Goal: Task Accomplishment & Management: Complete application form

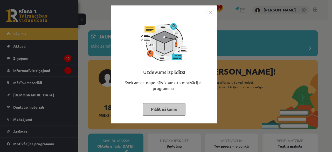
click at [210, 13] on img "Close" at bounding box center [210, 13] width 8 height 8
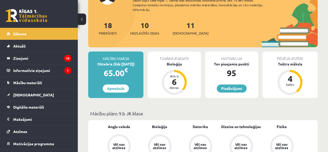
scroll to position [95, 0]
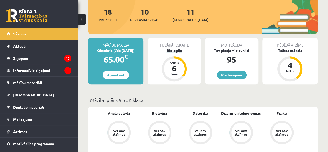
click at [173, 49] on div "Bioloģija" at bounding box center [174, 50] width 53 height 5
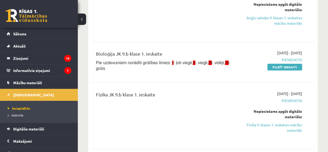
scroll to position [122, 0]
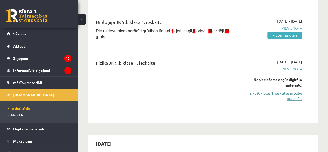
click at [268, 93] on link "Fizika 9. klases 1. ieskaites mācību materiāls" at bounding box center [271, 95] width 64 height 11
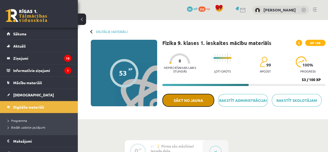
click at [205, 98] on button "Sākt no jauna" at bounding box center [188, 100] width 52 height 13
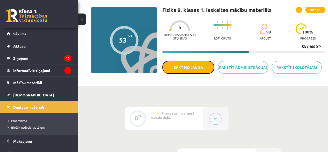
scroll to position [47, 0]
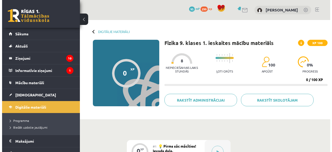
scroll to position [51, 0]
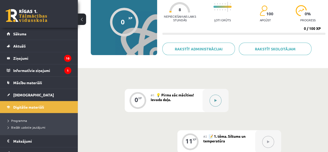
click at [214, 100] on icon at bounding box center [215, 100] width 2 height 3
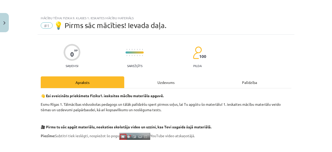
click at [171, 82] on div "Uzdevums" at bounding box center [166, 82] width 84 height 12
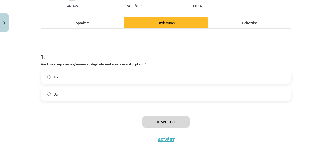
scroll to position [66, 0]
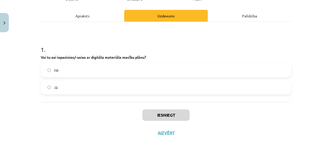
click at [270, 88] on label "Jā" at bounding box center [165, 87] width 249 height 13
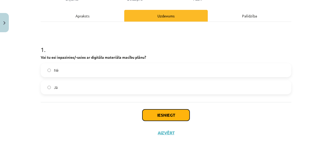
click at [174, 110] on button "Iesniegt" at bounding box center [165, 114] width 47 height 11
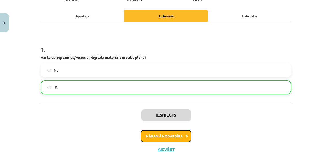
click at [162, 137] on button "Nākamā nodarbība" at bounding box center [166, 136] width 51 height 12
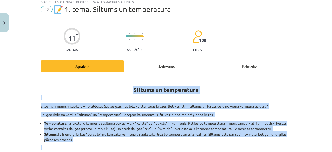
scroll to position [13, 0]
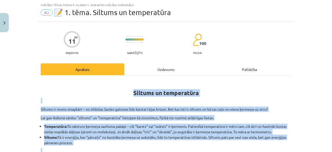
click at [210, 83] on h1 "Siltums un temperatūra" at bounding box center [166, 88] width 251 height 16
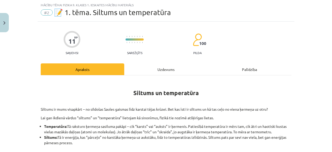
click at [172, 68] on div "Uzdevums" at bounding box center [166, 69] width 84 height 12
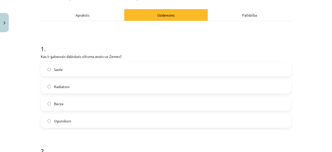
scroll to position [68, 0]
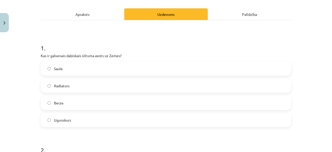
click at [247, 67] on label "Saule" at bounding box center [165, 68] width 249 height 13
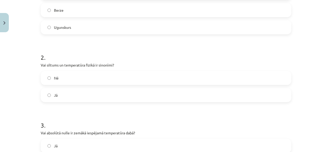
scroll to position [161, 0]
click at [280, 79] on label "Nē" at bounding box center [165, 77] width 249 height 13
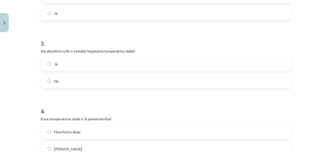
scroll to position [243, 0]
click at [270, 81] on label "Nē" at bounding box center [165, 80] width 249 height 13
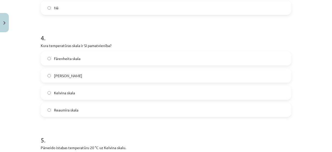
scroll to position [316, 0]
click at [238, 77] on label "Celsija skala" at bounding box center [165, 74] width 249 height 13
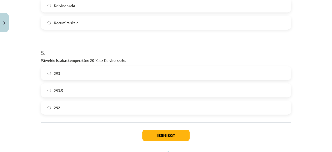
scroll to position [404, 0]
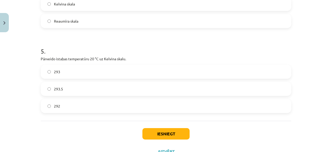
click at [274, 106] on label "292" at bounding box center [165, 105] width 249 height 13
click at [182, 130] on button "Iesniegt" at bounding box center [165, 133] width 47 height 11
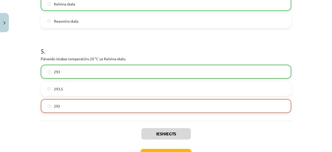
click at [304, 119] on div "Mācību tēma: Fizika 9. klases 1. ieskaites mācību materiāls #2 📝 1. tēma. Siltu…" at bounding box center [166, 76] width 332 height 152
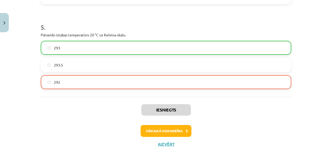
scroll to position [441, 0]
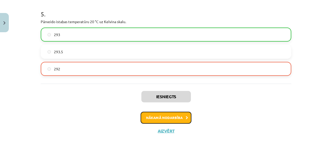
click at [168, 112] on button "Nākamā nodarbība" at bounding box center [166, 118] width 51 height 12
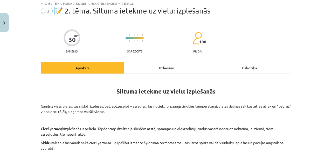
scroll to position [13, 0]
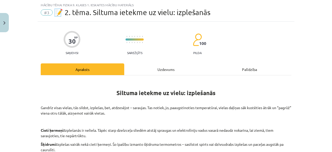
click at [158, 67] on div "Uzdevums" at bounding box center [166, 69] width 84 height 12
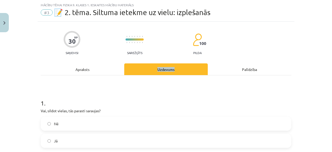
click at [322, 40] on div "Mācību tēma: Fizika 9. klases 1. ieskaites mācību materiāls #3 📝 2. tēma. Siltu…" at bounding box center [166, 76] width 332 height 152
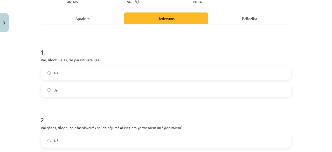
scroll to position [66, 0]
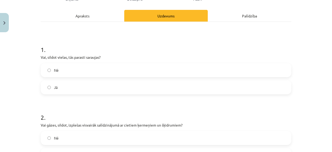
click at [277, 84] on label "Jā" at bounding box center [165, 87] width 249 height 13
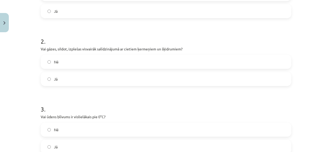
scroll to position [152, 0]
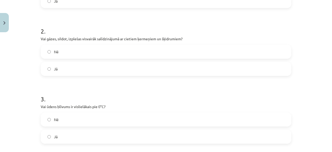
click at [270, 53] on label "Nē" at bounding box center [165, 51] width 249 height 13
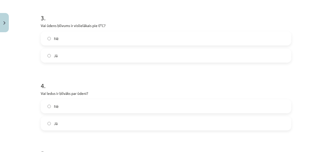
scroll to position [235, 0]
click at [252, 33] on label "Nē" at bounding box center [165, 37] width 249 height 13
click at [277, 106] on label "Nē" at bounding box center [165, 104] width 249 height 13
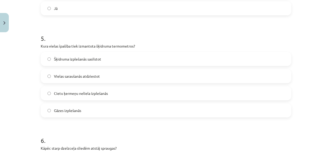
scroll to position [353, 0]
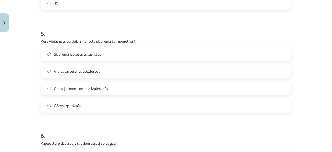
click at [254, 91] on label "Cietu ķermeņu neliela izplešanās" at bounding box center [165, 88] width 249 height 13
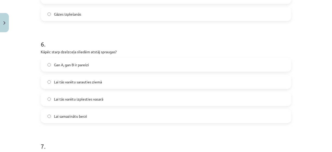
scroll to position [458, 0]
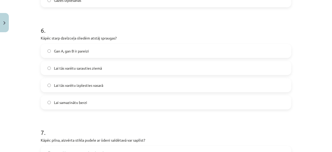
click at [252, 97] on label "Lai samazinātu berzi" at bounding box center [165, 102] width 249 height 13
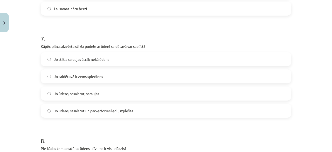
scroll to position [558, 0]
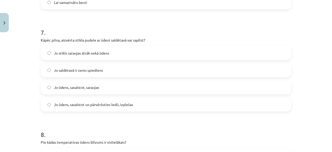
click at [258, 100] on label "Jo ūdens, sasalstot un pārvēršoties ledū, izplešas" at bounding box center [165, 104] width 249 height 13
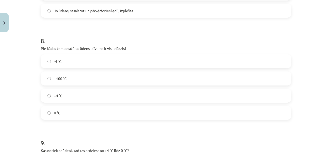
scroll to position [658, 0]
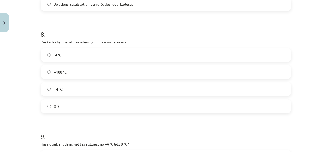
click at [241, 92] on label "+4 °C" at bounding box center [165, 88] width 249 height 13
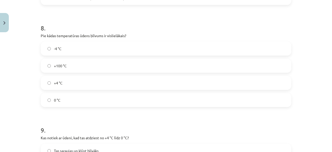
scroll to position [663, 0]
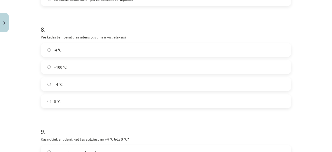
click at [240, 50] on label "-4 °C" at bounding box center [165, 49] width 249 height 13
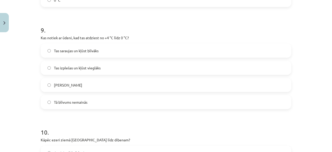
scroll to position [766, 0]
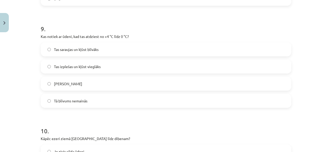
click at [273, 85] on label "Tas sasalst" at bounding box center [165, 83] width 249 height 13
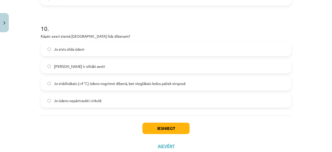
scroll to position [872, 0]
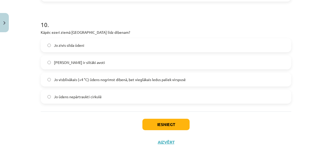
click at [252, 78] on label "Jo visblīvākais (+4 °C) ūdens nogrimst dibenā, bet vieglākais ledus paliek virs…" at bounding box center [165, 79] width 249 height 13
click at [174, 123] on button "Iesniegt" at bounding box center [165, 124] width 47 height 11
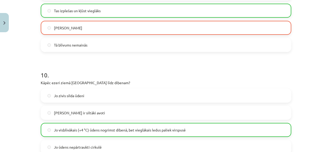
scroll to position [899, 0]
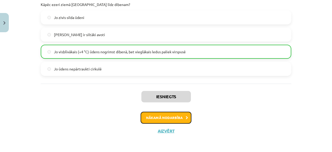
click at [166, 116] on button "Nākamā nodarbība" at bounding box center [166, 118] width 51 height 12
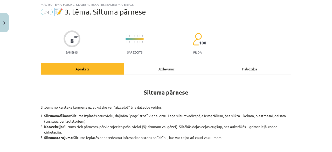
scroll to position [13, 0]
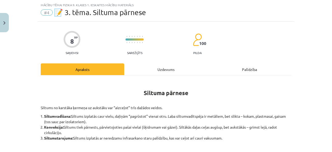
click at [163, 68] on div "Uzdevums" at bounding box center [166, 69] width 84 height 12
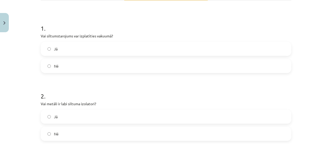
scroll to position [89, 0]
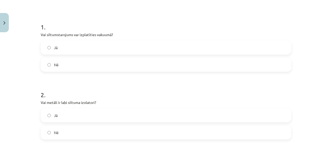
click at [247, 46] on label "Jā" at bounding box center [165, 47] width 249 height 13
click at [218, 114] on label "Jā" at bounding box center [165, 115] width 249 height 13
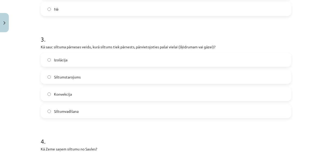
scroll to position [218, 0]
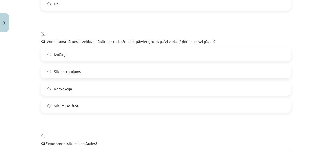
click at [259, 87] on label "Konvekcija" at bounding box center [165, 88] width 249 height 13
click at [253, 102] on label "Siltumvadīšana" at bounding box center [165, 105] width 249 height 13
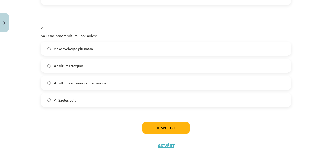
scroll to position [331, 0]
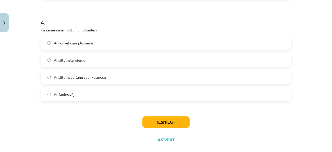
click at [241, 60] on label "Ar siltumstarojumu" at bounding box center [165, 59] width 249 height 13
click at [172, 117] on button "Iesniegt" at bounding box center [165, 121] width 47 height 11
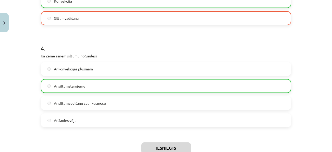
scroll to position [356, 0]
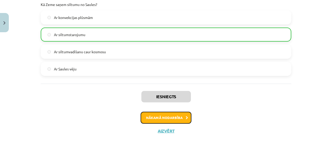
click at [167, 116] on button "Nākamā nodarbība" at bounding box center [166, 118] width 51 height 12
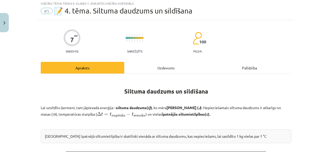
scroll to position [13, 0]
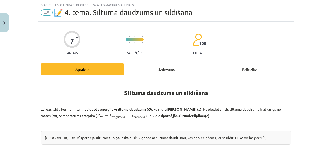
click at [162, 69] on div "Uzdevums" at bounding box center [166, 69] width 84 height 12
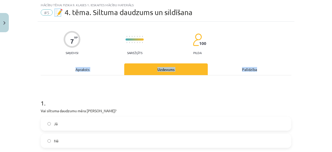
drag, startPoint x: 313, startPoint y: 65, endPoint x: 329, endPoint y: 53, distance: 20.2
click at [328, 53] on div "Mācību tēma: Fizika 9. klases 1. ieskaites mācību materiāls #5 📝 4. tēma. Siltu…" at bounding box center [166, 76] width 332 height 152
click at [318, 61] on div "Mācību tēma: Fizika 9. klases 1. ieskaites mācību materiāls #5 📝 4. tēma. Siltu…" at bounding box center [166, 76] width 332 height 152
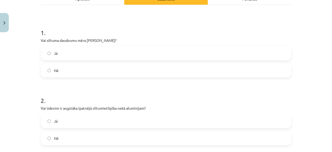
scroll to position [83, 0]
click at [237, 73] on label "Nē" at bounding box center [165, 70] width 249 height 13
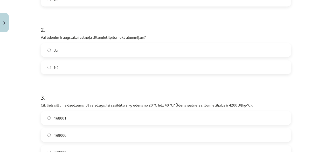
scroll to position [154, 0]
click at [230, 48] on label "Jā" at bounding box center [165, 50] width 249 height 13
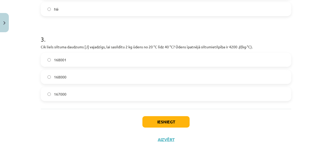
scroll to position [211, 0]
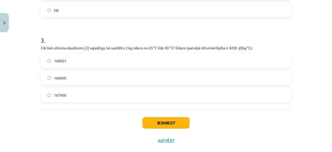
click at [227, 78] on label "168000" at bounding box center [165, 77] width 249 height 13
click at [156, 125] on button "Iesniegt" at bounding box center [165, 122] width 47 height 11
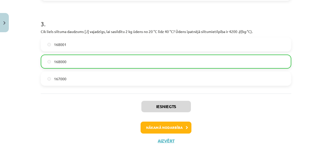
scroll to position [237, 0]
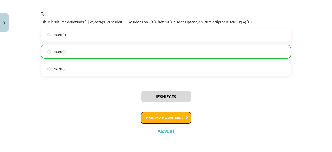
click at [179, 113] on button "Nākamā nodarbība" at bounding box center [166, 118] width 51 height 12
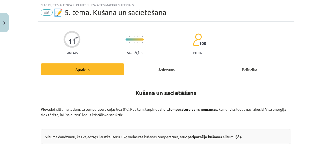
scroll to position [13, 0]
click at [162, 69] on div "Uzdevums" at bounding box center [166, 69] width 84 height 12
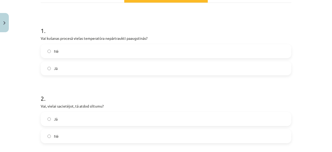
scroll to position [87, 0]
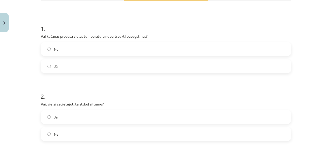
click at [219, 64] on label "Jā" at bounding box center [165, 66] width 249 height 13
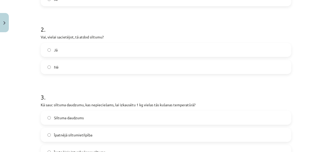
scroll to position [156, 0]
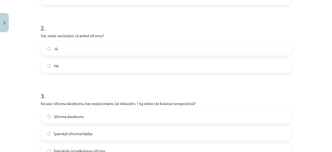
click at [242, 49] on label "Jā" at bounding box center [165, 48] width 249 height 13
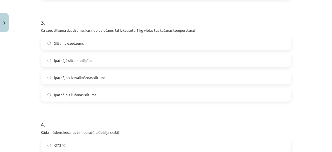
scroll to position [232, 0]
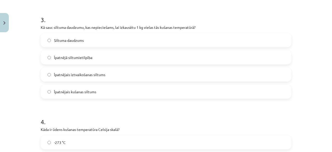
click at [266, 70] on label "Īpatnējais iztvaikošanas siltums" at bounding box center [165, 74] width 249 height 13
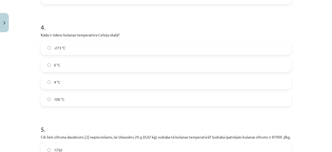
scroll to position [323, 0]
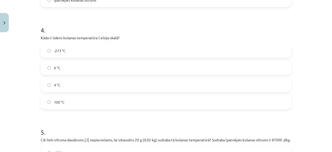
click at [261, 100] on label "100 °C" at bounding box center [165, 101] width 249 height 13
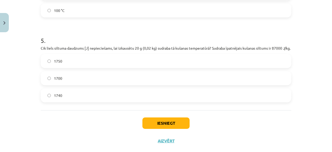
scroll to position [416, 0]
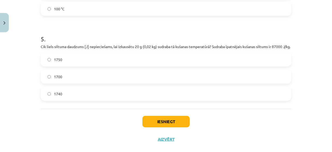
click at [251, 93] on label "1740" at bounding box center [165, 93] width 249 height 13
click at [160, 127] on button "Iesniegt" at bounding box center [165, 121] width 47 height 11
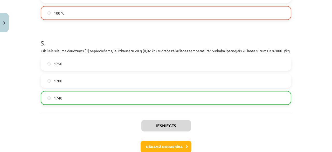
scroll to position [447, 0]
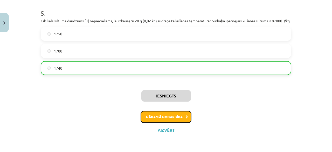
click at [173, 117] on button "Nākamā nodarbība" at bounding box center [166, 117] width 51 height 12
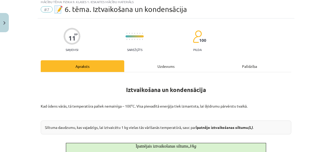
scroll to position [13, 0]
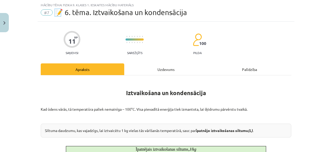
click at [163, 67] on div "Uzdevums" at bounding box center [166, 69] width 84 height 12
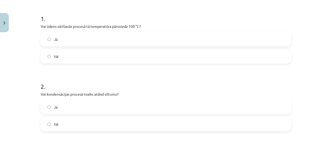
scroll to position [101, 0]
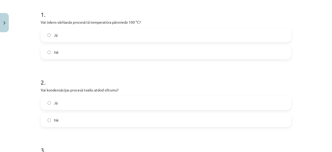
click at [249, 36] on label "Jā" at bounding box center [165, 35] width 249 height 13
click at [251, 37] on label "Jā" at bounding box center [165, 34] width 249 height 13
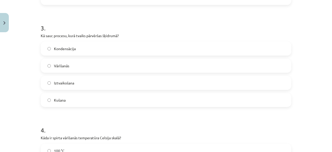
scroll to position [224, 0]
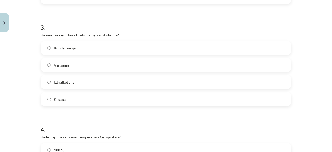
click at [259, 48] on label "Kondensācija" at bounding box center [165, 47] width 249 height 13
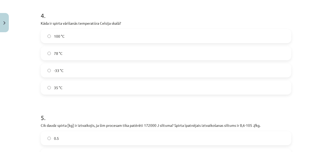
scroll to position [340, 0]
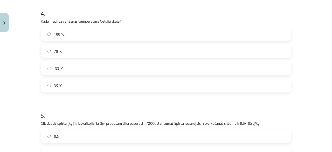
click at [216, 85] on label "35 °C" at bounding box center [165, 85] width 249 height 13
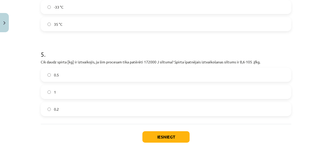
scroll to position [404, 0]
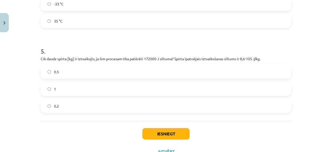
click at [251, 106] on label "0.2" at bounding box center [165, 105] width 249 height 13
click at [172, 133] on button "Iesniegt" at bounding box center [165, 133] width 47 height 11
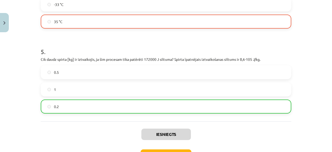
scroll to position [427, 0]
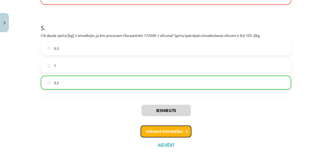
click at [162, 131] on button "Nākamā nodarbība" at bounding box center [166, 131] width 51 height 12
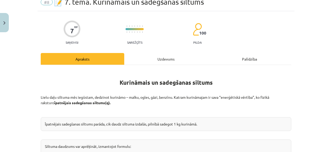
scroll to position [13, 0]
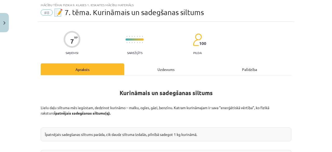
click at [160, 66] on div "Uzdevums" at bounding box center [166, 69] width 84 height 12
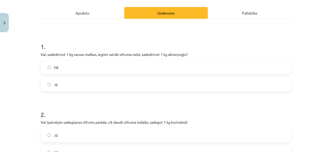
scroll to position [72, 0]
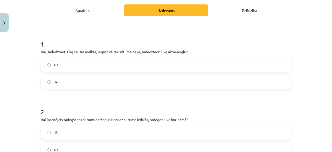
click at [224, 67] on label "Nē" at bounding box center [165, 64] width 249 height 13
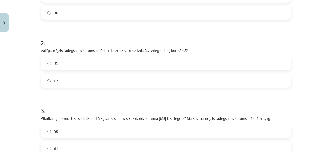
scroll to position [141, 0]
click at [279, 60] on label "Jā" at bounding box center [165, 63] width 249 height 13
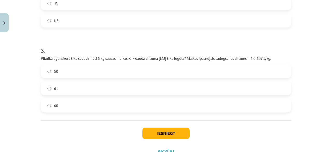
scroll to position [199, 0]
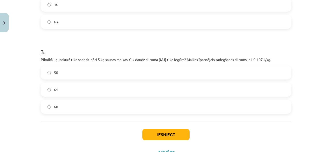
click at [271, 86] on label "61" at bounding box center [165, 89] width 249 height 13
click at [148, 134] on button "Iesniegt" at bounding box center [165, 134] width 47 height 11
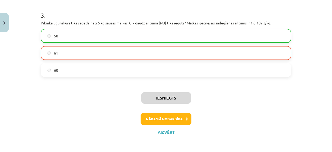
scroll to position [237, 0]
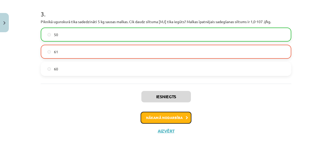
click at [169, 112] on button "Nākamā nodarbība" at bounding box center [166, 118] width 51 height 12
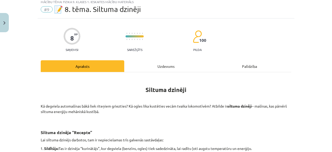
scroll to position [13, 0]
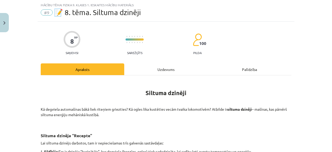
click at [166, 67] on div "Uzdevums" at bounding box center [166, 69] width 84 height 12
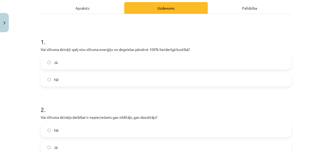
scroll to position [75, 0]
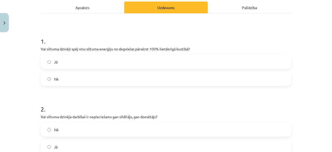
click at [259, 62] on label "Jā" at bounding box center [165, 61] width 249 height 13
click at [247, 127] on label "Nē" at bounding box center [165, 129] width 249 height 13
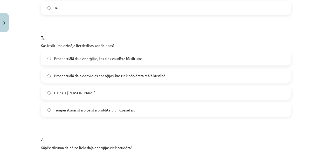
scroll to position [215, 0]
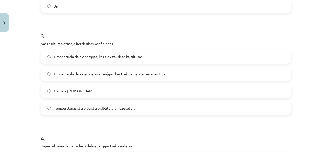
click at [283, 74] on label "Procentuālā daļa degvielas enerģijas, kas tiek pārvērsta reālā kustībā" at bounding box center [165, 73] width 249 height 13
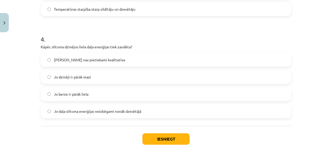
scroll to position [312, 0]
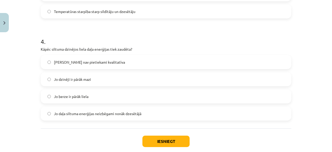
click at [261, 114] on label "Jo daļa siltuma enerģijas neizbēgami nonāk dzesētājā" at bounding box center [165, 113] width 249 height 13
click at [163, 144] on button "Iesniegt" at bounding box center [165, 140] width 47 height 11
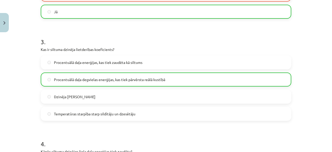
scroll to position [356, 0]
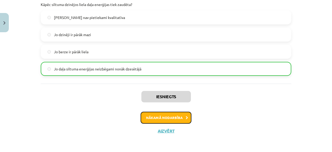
click at [173, 118] on button "Nākamā nodarbība" at bounding box center [166, 118] width 51 height 12
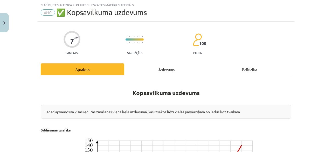
scroll to position [13, 0]
click at [164, 65] on div "Uzdevums" at bounding box center [166, 69] width 84 height 12
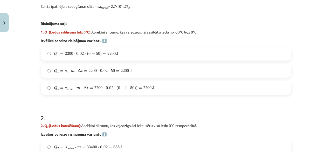
scroll to position [225, 0]
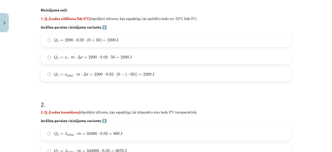
click at [260, 70] on label "Q 1 = c ledus ⋅ m ⋅ Δ t = 2200 ⋅ 0.02 ⋅ ( 0 − ( − 50 ) ) = 2200 J Q 1 = c ledus…" at bounding box center [165, 74] width 249 height 13
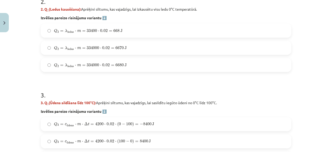
scroll to position [324, 0]
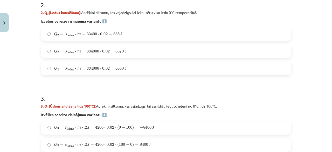
click at [256, 55] on label "Q 2 = λ ledus ⋅ m = 334000 ⋅ 0.02 = 6670 J Q 2 = λ ledus ⋅ m = 334000 ⋅ 0.02 = …" at bounding box center [165, 51] width 249 height 13
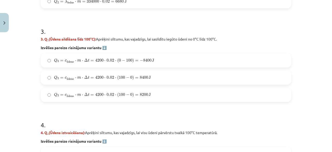
scroll to position [399, 0]
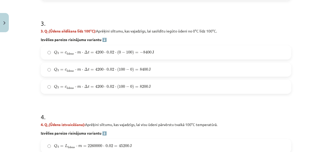
click at [283, 53] on label "Q 3 = c ū dens ⋅ m ⋅ Δ t = 4200 ⋅ 0.02 ⋅ ( 0 − 100 ) = − 8400 J Q 3 = c ūdens ⋅…" at bounding box center [165, 52] width 249 height 13
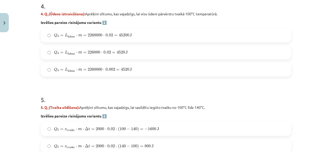
scroll to position [504, 0]
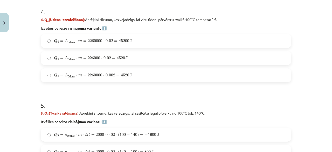
click at [251, 54] on label "Q 4 = L ū dens ⋅ m = 226000 ⋅ 0.02 = 4520 J Q 4 = L ūdens ⋅ m = 226000 ⋅ 0.02 =…" at bounding box center [165, 58] width 249 height 13
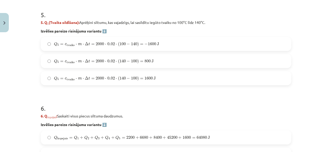
scroll to position [591, 0]
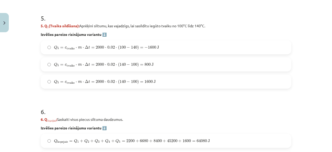
click at [246, 84] on label "Q 5 = c tvaiks ⋅ m ⋅ Δ t = 2000 ⋅ 0.02 ⋅ ( 140 − 100 ) = 1600 J Q 5 = c tvaiks …" at bounding box center [165, 81] width 249 height 13
click at [198, 65] on label "Q 5 = c tvaiks ⋅ m ⋅ Δ t = 2000 ⋅ 0.02 ⋅ ( 140 − 100 ) = 800 J Q 5 = c tvaiks ⋅…" at bounding box center [165, 64] width 249 height 13
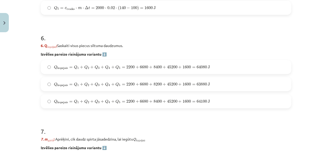
scroll to position [678, 0]
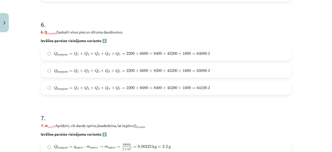
click at [272, 68] on label "Q kopejais = Q 1 + Q 2 + Q 3 + Q 4 + Q 5 = 2200 + 6680 + 8200 + 45200 + 1600 = …" at bounding box center [165, 70] width 249 height 13
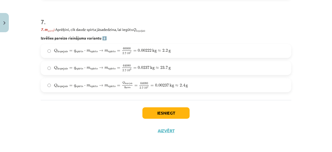
click at [236, 79] on label "Q kopejais = q spirts ⋅ m spirts → m spirts = Q kopejais q spirts = 64080 2.7 ⋅…" at bounding box center [165, 85] width 249 height 13
click at [179, 112] on button "Iesniegt" at bounding box center [165, 112] width 47 height 11
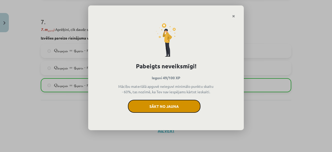
click at [175, 109] on button "Sākt no jauna" at bounding box center [164, 106] width 73 height 13
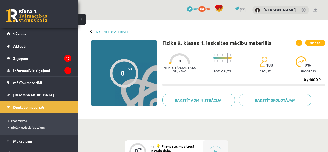
scroll to position [51, 0]
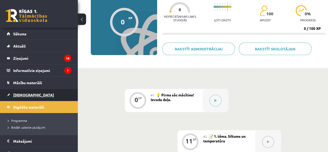
click at [20, 97] on link "[DEMOGRAPHIC_DATA]" at bounding box center [39, 95] width 65 height 12
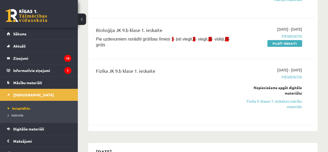
scroll to position [106, 0]
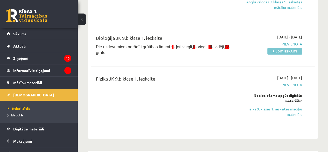
click at [274, 48] on link "Pildīt ieskaiti" at bounding box center [284, 51] width 35 height 7
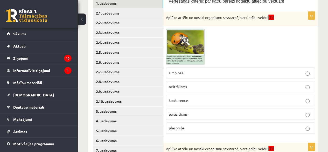
scroll to position [101, 0]
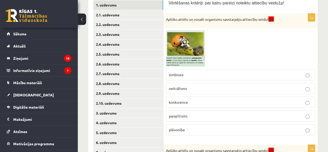
click at [266, 101] on p "konkurence" at bounding box center [240, 101] width 143 height 5
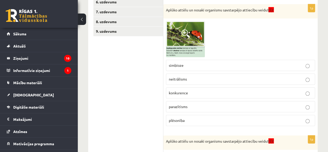
scroll to position [240, 0]
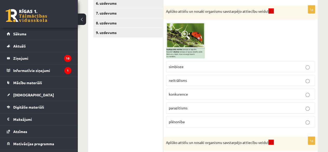
click at [273, 91] on p "konkurence" at bounding box center [240, 93] width 143 height 5
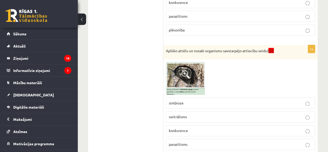
scroll to position [360, 0]
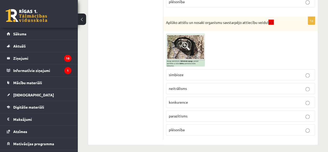
click at [262, 130] on label "plēsonība" at bounding box center [240, 129] width 149 height 11
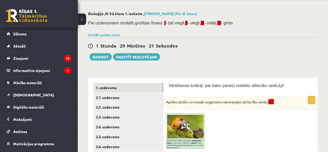
scroll to position [18, 0]
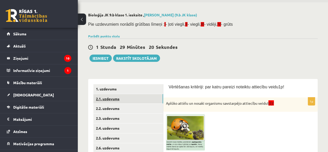
click at [146, 99] on link "2.1. uzdevums" at bounding box center [128, 99] width 70 height 10
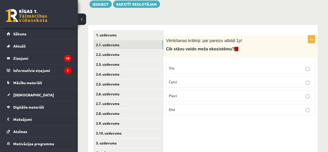
scroll to position [72, 0]
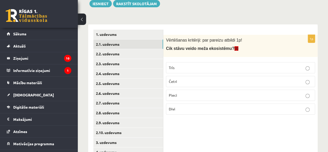
click at [273, 93] on p "Pieci" at bounding box center [240, 94] width 143 height 5
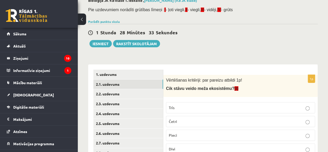
scroll to position [31, 0]
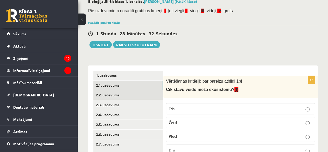
click at [141, 97] on link "2.2. uzdevums" at bounding box center [128, 95] width 70 height 10
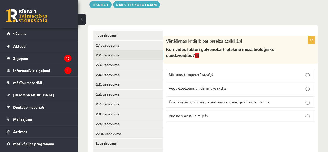
scroll to position [58, 0]
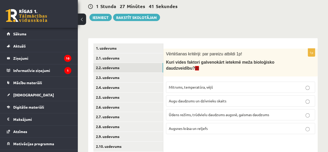
click at [307, 111] on label "Ūdens režīms, trūdvielu daudzums augsnē, gaismas daudzums" at bounding box center [240, 114] width 149 height 11
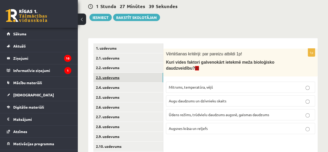
click at [134, 78] on link "2.3. uzdevums" at bounding box center [128, 78] width 70 height 10
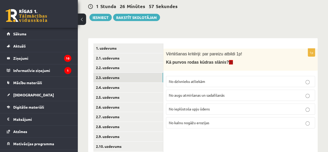
click at [245, 79] on p "No dzīvnieku atliekām" at bounding box center [240, 81] width 143 height 5
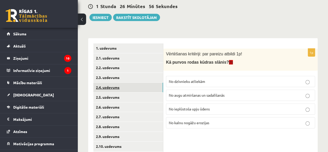
click at [148, 84] on link "2.4. uzdevums" at bounding box center [128, 87] width 70 height 10
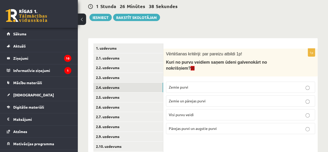
click at [236, 98] on p "Zemie un pārejas purvi" at bounding box center [240, 100] width 143 height 5
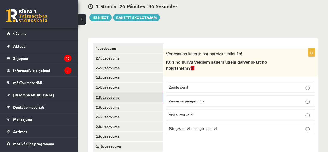
click at [130, 94] on link "2.5. uzdevums" at bounding box center [128, 97] width 70 height 10
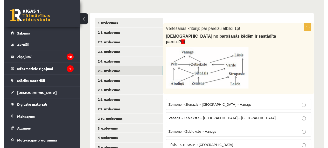
scroll to position [84, 0]
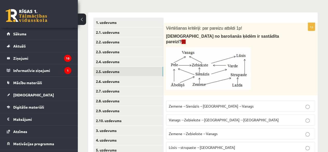
click at [295, 117] on p "Vanags→Zebiekste→Sienāzis→Zemene" at bounding box center [240, 119] width 143 height 5
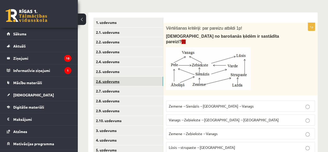
click at [149, 84] on link "2.6. uzdevums" at bounding box center [128, 82] width 70 height 10
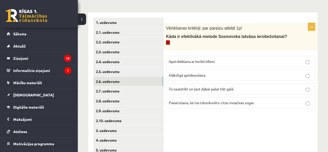
click at [207, 86] on span "To neaiztikt un ļaut dabai pašai tikt galā" at bounding box center [201, 88] width 65 height 5
click at [207, 100] on span "Pavairošana, lai tas izkonkurētu citas invazīvas sugas" at bounding box center [211, 102] width 85 height 5
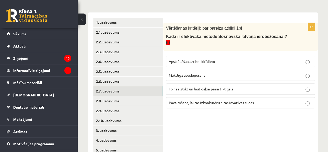
click at [138, 93] on link "2.7. uzdevums" at bounding box center [128, 91] width 70 height 10
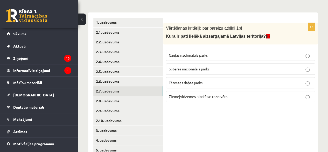
click at [172, 95] on span "Ziemeļvidzemes biosfēras rezervāts" at bounding box center [198, 96] width 59 height 5
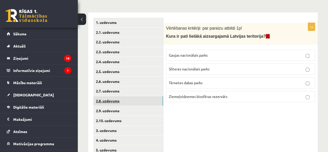
click at [136, 101] on link "2.8. uzdevums" at bounding box center [128, 101] width 70 height 10
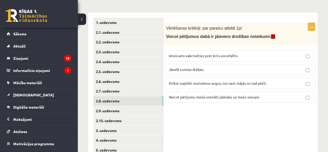
click at [208, 82] on span "Drīkst noplūkt nezināmus augus, tos nest mājās un tad pētīt." at bounding box center [218, 83] width 98 height 5
click at [137, 112] on link "2.9. uzdevums" at bounding box center [128, 111] width 70 height 10
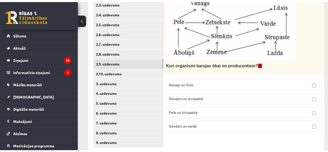
scroll to position [141, 0]
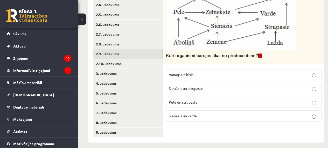
click at [290, 89] on p "Sienāzis un strupaste" at bounding box center [244, 88] width 150 height 5
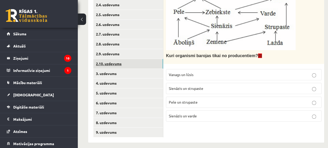
click at [141, 62] on link "2.10. uzdevums" at bounding box center [128, 64] width 70 height 10
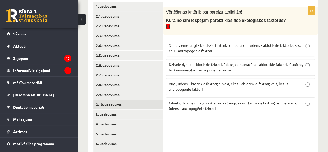
scroll to position [98, 0]
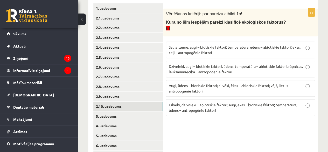
click at [304, 64] on p "Dzīvnieki, augi – biotiskie faktori; ūdens, temperatūra – abiotiskie faktori; r…" at bounding box center [240, 69] width 143 height 11
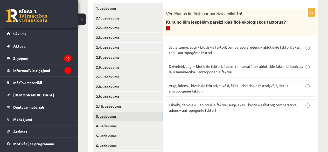
click at [149, 116] on link "3. uzdevums" at bounding box center [128, 116] width 70 height 10
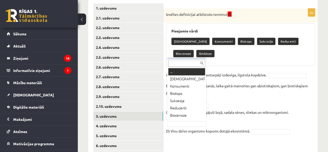
scroll to position [6, 0]
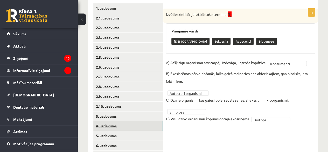
click at [128, 128] on link "4. uzdevums" at bounding box center [128, 126] width 70 height 10
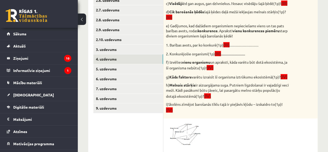
scroll to position [168, 0]
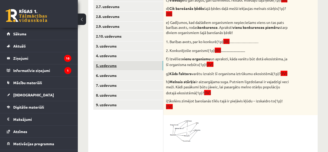
click at [145, 62] on link "5. uzdevums" at bounding box center [128, 66] width 70 height 10
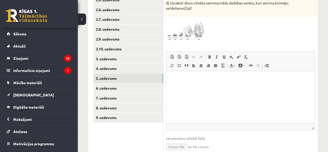
scroll to position [160, 0]
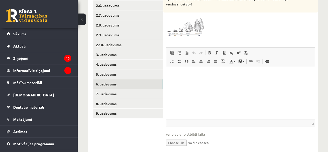
click at [147, 84] on link "6. uzdevums" at bounding box center [128, 84] width 70 height 10
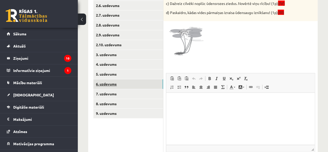
scroll to position [0, 0]
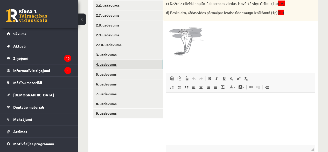
click at [134, 64] on link "4. uzdevums" at bounding box center [128, 64] width 70 height 10
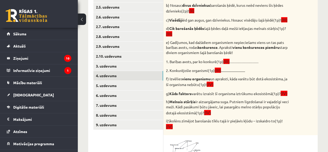
scroll to position [149, 0]
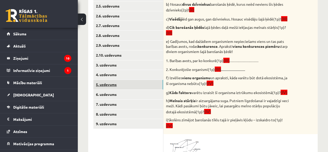
click at [146, 86] on link "5. uzdevums" at bounding box center [128, 85] width 70 height 10
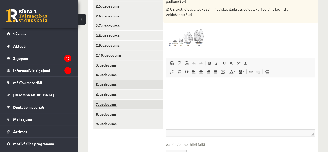
scroll to position [0, 0]
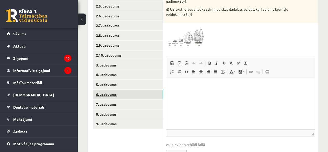
click at [140, 96] on link "6. uzdevums" at bounding box center [128, 94] width 70 height 10
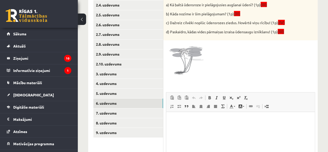
scroll to position [140, 0]
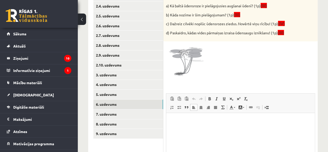
click at [229, 121] on p "Bagātinātā teksta redaktors, wiswyg-editor-user-answer-47024898903880" at bounding box center [240, 120] width 138 height 5
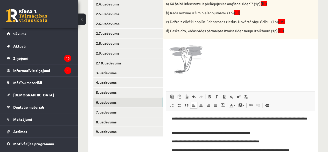
scroll to position [147, 0]
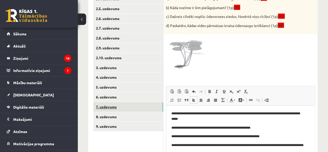
click at [134, 107] on link "7. uzdevums" at bounding box center [128, 107] width 70 height 10
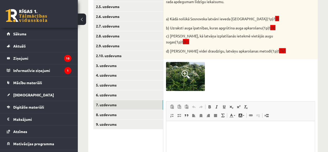
scroll to position [150, 0]
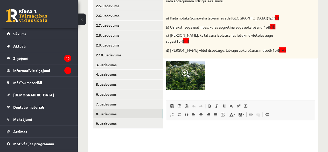
click at [149, 109] on link "8. uzdevums" at bounding box center [128, 114] width 70 height 10
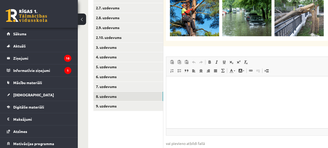
scroll to position [172, 0]
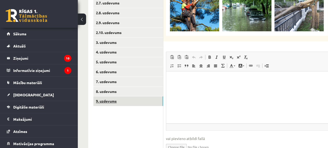
click at [146, 100] on link "9. uzdevums" at bounding box center [128, 101] width 70 height 10
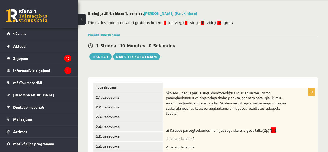
scroll to position [7, 0]
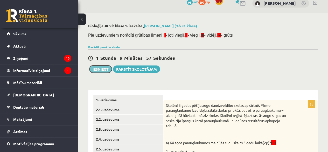
click at [95, 68] on button "Iesniegt" at bounding box center [100, 68] width 22 height 7
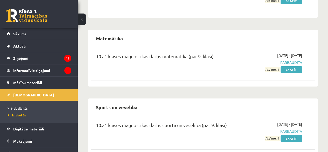
scroll to position [877, 0]
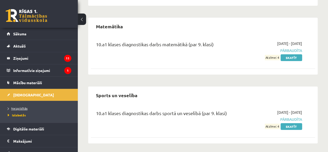
click at [18, 107] on span "Neizpildītās" at bounding box center [18, 108] width 20 height 4
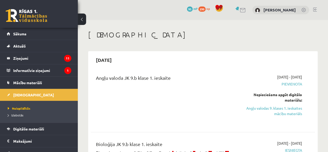
scroll to position [63, 0]
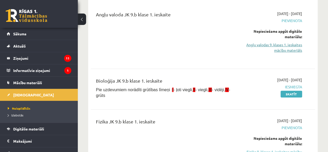
click at [267, 43] on link "Angļu valodas 9. klases 1. ieskaites mācību materiāls" at bounding box center [271, 47] width 64 height 11
click at [193, 26] on div "Angļu valoda JK 9.b klase 1. ieskaite" at bounding box center [163, 35] width 143 height 49
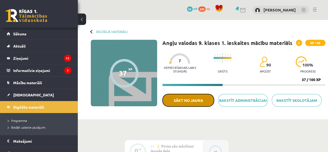
click at [192, 100] on button "Sākt no jauna" at bounding box center [188, 100] width 52 height 13
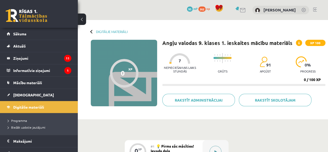
click at [218, 145] on div at bounding box center [216, 151] width 26 height 23
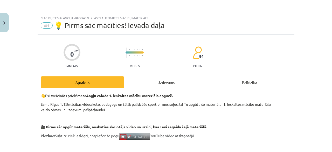
click at [166, 81] on div "Uzdevums" at bounding box center [166, 82] width 84 height 12
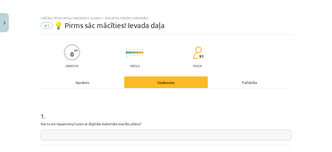
scroll to position [13, 0]
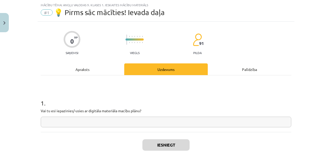
click at [224, 120] on input "text" at bounding box center [166, 121] width 251 height 11
type input "**"
click at [181, 138] on div "Iesniegt Aizvērt" at bounding box center [166, 150] width 251 height 36
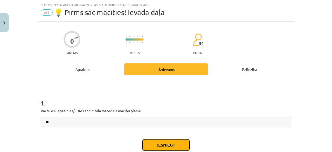
click at [181, 142] on button "Iesniegt" at bounding box center [165, 144] width 47 height 11
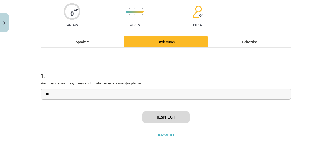
scroll to position [43, 0]
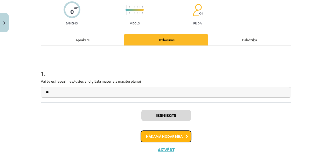
click at [173, 139] on button "Nākamā nodarbība" at bounding box center [166, 136] width 51 height 12
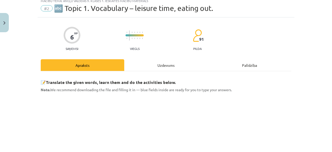
scroll to position [13, 0]
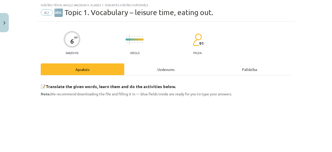
click at [169, 68] on div "Uzdevums" at bounding box center [166, 69] width 84 height 12
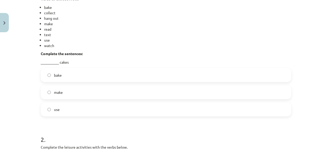
scroll to position [131, 0]
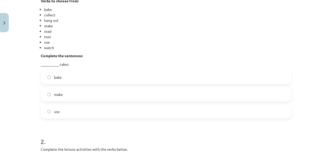
click at [255, 93] on label "make" at bounding box center [165, 94] width 249 height 13
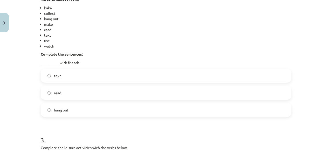
click at [270, 111] on label "hang out" at bounding box center [165, 109] width 249 height 13
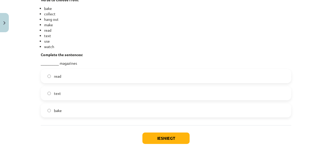
scroll to position [447, 0]
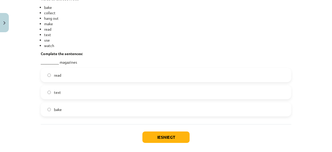
click at [59, 74] on span "read" at bounding box center [57, 74] width 7 height 5
click at [150, 134] on button "Iesniegt" at bounding box center [165, 136] width 47 height 11
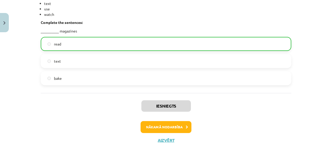
scroll to position [485, 0]
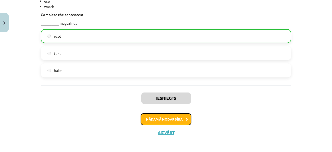
click at [176, 121] on button "Nākamā nodarbība" at bounding box center [166, 119] width 51 height 12
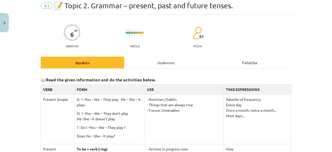
scroll to position [13, 0]
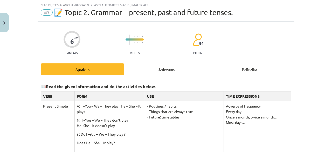
click at [161, 67] on div "Uzdevums" at bounding box center [166, 69] width 84 height 12
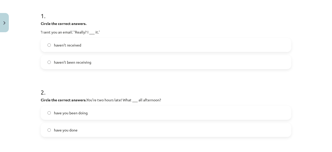
scroll to position [99, 0]
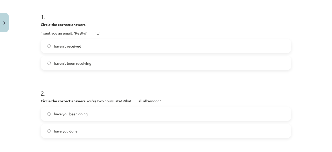
click at [269, 61] on label "haven’t been receiving" at bounding box center [165, 63] width 249 height 13
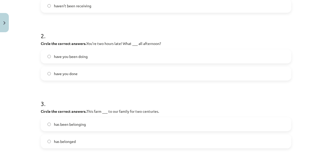
scroll to position [162, 0]
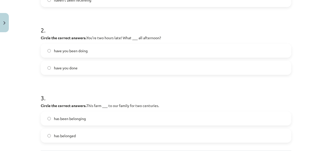
click at [251, 51] on label "have you been doing" at bounding box center [165, 50] width 249 height 13
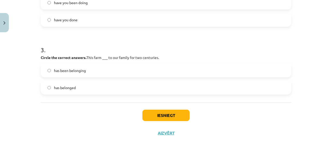
scroll to position [213, 0]
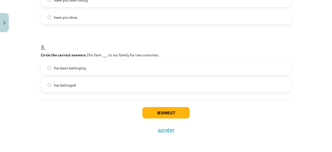
click at [227, 69] on label "has been belonging" at bounding box center [165, 67] width 249 height 13
click at [183, 116] on button "Iesniegt" at bounding box center [165, 112] width 47 height 11
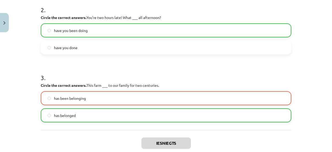
scroll to position [229, 0]
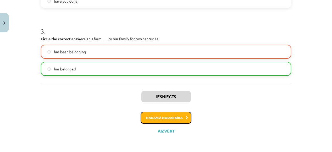
click at [175, 116] on button "Nākamā nodarbība" at bounding box center [166, 118] width 51 height 12
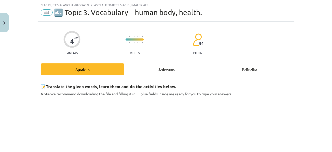
scroll to position [13, 0]
click at [171, 66] on div "Uzdevums" at bounding box center [166, 69] width 84 height 12
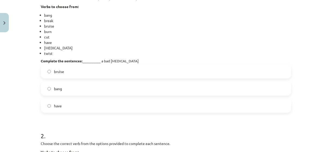
scroll to position [125, 0]
click at [268, 106] on label "have" at bounding box center [165, 106] width 249 height 13
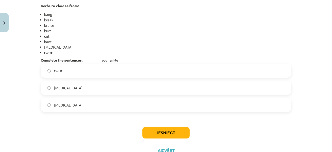
scroll to position [270, 0]
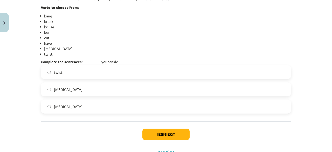
click at [244, 73] on label "twist" at bounding box center [165, 72] width 249 height 13
click at [171, 131] on button "Iesniegt" at bounding box center [165, 133] width 47 height 11
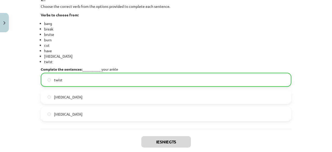
scroll to position [308, 0]
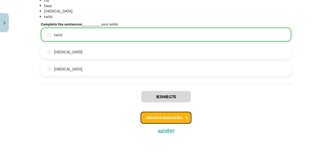
click at [172, 118] on button "Nākamā nodarbība" at bounding box center [166, 118] width 51 height 12
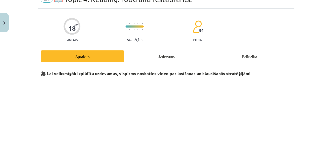
scroll to position [13, 0]
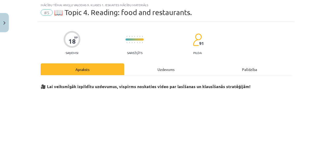
click at [162, 68] on div "Uzdevums" at bounding box center [166, 69] width 84 height 12
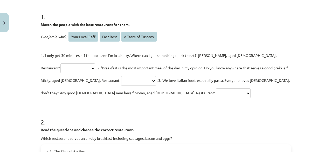
scroll to position [97, 0]
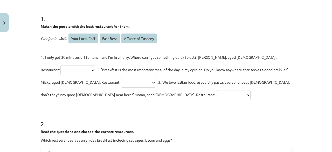
click at [95, 65] on select "**********" at bounding box center [77, 70] width 35 height 10
click at [307, 76] on div "**********" at bounding box center [166, 76] width 332 height 152
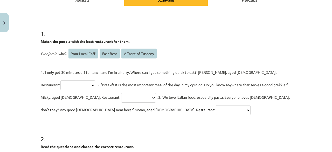
scroll to position [75, 0]
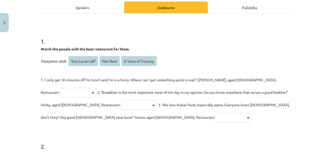
click at [95, 88] on select "**********" at bounding box center [77, 93] width 35 height 10
select select "*********"
click at [95, 88] on select "**********" at bounding box center [77, 93] width 35 height 10
click at [121, 105] on select "**********" at bounding box center [138, 105] width 35 height 10
select select "**********"
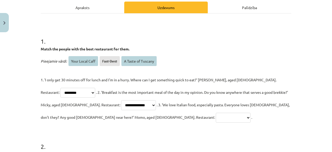
click at [121, 100] on select "**********" at bounding box center [138, 105] width 35 height 10
click at [216, 117] on select "**********" at bounding box center [233, 118] width 35 height 10
select select "**********"
click at [216, 113] on select "**********" at bounding box center [233, 118] width 35 height 10
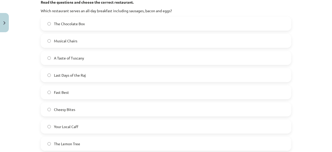
scroll to position [225, 0]
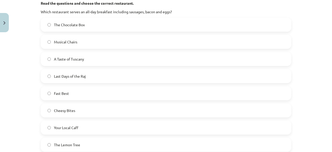
click at [183, 126] on label "Your Local Caff" at bounding box center [165, 127] width 249 height 13
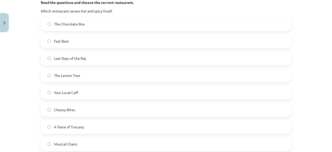
scroll to position [403, 0]
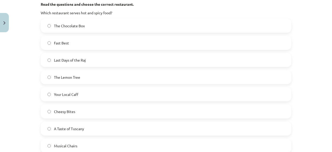
click at [244, 60] on label "Last Days of the Raj" at bounding box center [165, 59] width 249 height 13
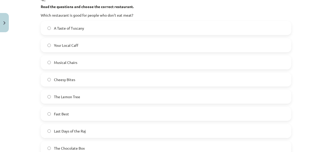
scroll to position [581, 0]
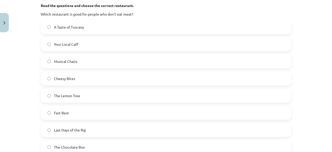
click at [280, 94] on label "The Lemon Tree" at bounding box center [165, 95] width 249 height 13
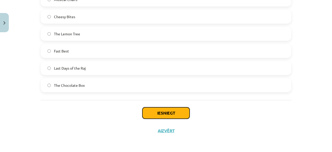
click at [180, 115] on button "Iesniegt" at bounding box center [165, 112] width 47 height 11
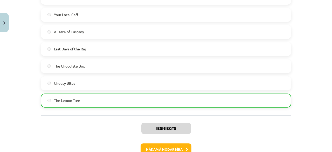
scroll to position [734, 0]
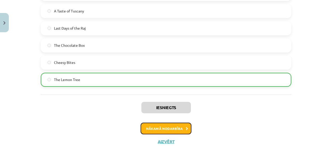
click at [179, 122] on button "Nākamā nodarbība" at bounding box center [166, 128] width 51 height 12
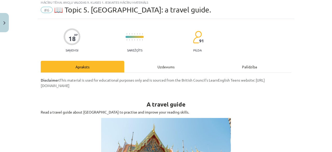
scroll to position [13, 0]
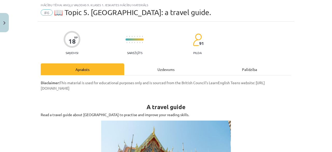
click at [158, 67] on div "Uzdevums" at bounding box center [166, 69] width 84 height 12
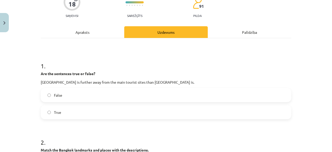
scroll to position [49, 0]
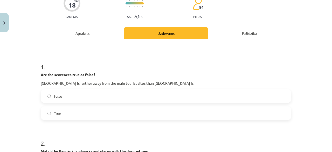
click at [227, 118] on label "True" at bounding box center [165, 113] width 249 height 13
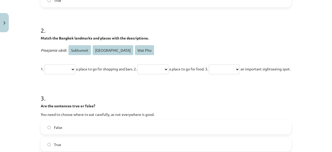
scroll to position [167, 0]
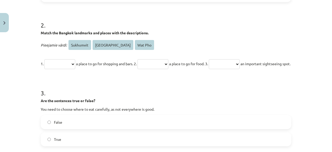
click at [53, 61] on select "**********" at bounding box center [59, 64] width 31 height 10
select select "**********"
click at [44, 59] on select "**********" at bounding box center [59, 64] width 31 height 10
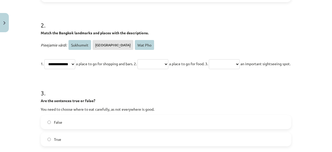
click at [161, 62] on select "**********" at bounding box center [152, 64] width 31 height 10
select select "*******"
click at [146, 59] on select "**********" at bounding box center [152, 64] width 31 height 10
click at [232, 65] on select "**********" at bounding box center [224, 64] width 31 height 10
select select "*********"
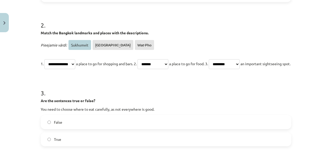
click at [227, 59] on select "**********" at bounding box center [224, 64] width 31 height 10
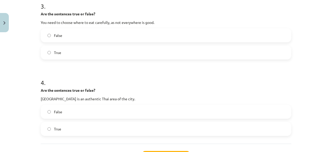
scroll to position [252, 0]
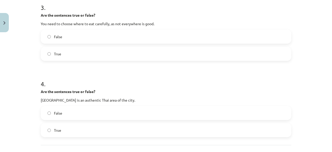
click at [238, 60] on label "True" at bounding box center [165, 53] width 249 height 13
click at [201, 119] on label "False" at bounding box center [165, 112] width 249 height 13
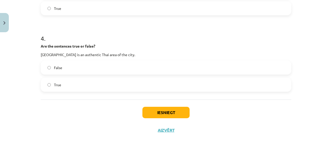
scroll to position [310, 0]
click at [174, 108] on button "Iesniegt" at bounding box center [165, 112] width 47 height 11
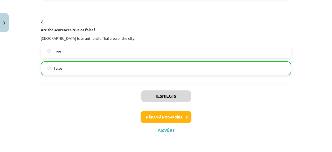
scroll to position [376, 0]
click at [186, 117] on button "Nākamā nodarbība" at bounding box center [166, 117] width 51 height 12
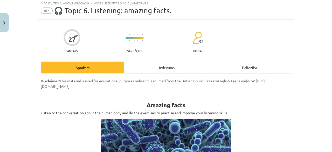
scroll to position [13, 0]
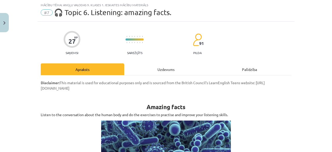
click at [160, 68] on div "Uzdevums" at bounding box center [166, 69] width 84 height 12
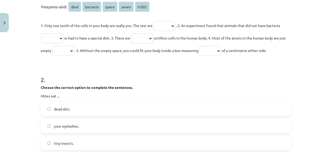
scroll to position [128, 0]
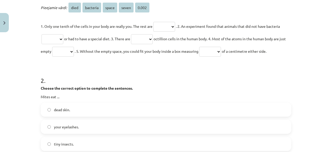
click at [172, 25] on select "**** ******** ***** ***** *****" at bounding box center [164, 27] width 22 height 10
select select "********"
click at [153, 22] on select "**** ******** ***** ***** *****" at bounding box center [164, 27] width 22 height 10
click at [54, 41] on select "**** ******** ***** ***** *****" at bounding box center [52, 39] width 22 height 10
select select "****"
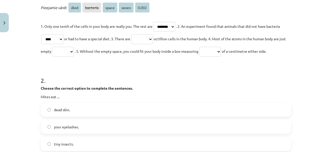
click at [41, 34] on select "**** ******** ***** ***** *****" at bounding box center [52, 39] width 22 height 10
click at [139, 41] on select "**** ******** ***** ***** *****" at bounding box center [142, 39] width 22 height 10
select select "*****"
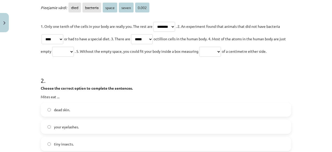
click at [134, 34] on select "**** ******** ***** ***** *****" at bounding box center [142, 39] width 22 height 10
click at [74, 52] on select "**** ******** ***** ***** *****" at bounding box center [63, 52] width 22 height 10
select select "*****"
click at [58, 47] on select "**** ******** ***** ***** *****" at bounding box center [63, 52] width 22 height 10
click at [219, 48] on select "**** ******** ***** ***** *****" at bounding box center [210, 52] width 22 height 10
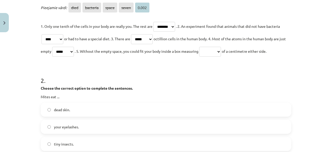
select select "*****"
click at [209, 47] on select "**** ******** ***** ***** *****" at bounding box center [210, 52] width 22 height 10
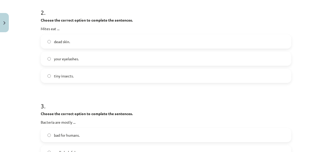
scroll to position [194, 0]
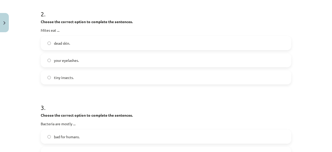
click at [263, 43] on label "dead skin." at bounding box center [165, 43] width 249 height 13
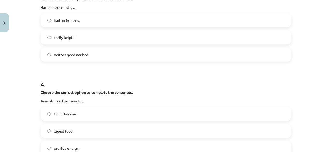
scroll to position [310, 0]
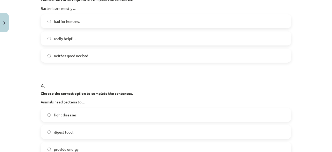
click at [248, 57] on label "neither good nor bad." at bounding box center [165, 55] width 249 height 13
click at [214, 129] on label "digest food." at bounding box center [165, 131] width 249 height 13
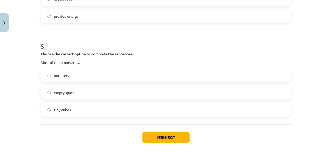
scroll to position [444, 0]
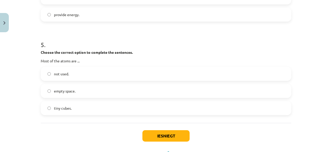
click at [264, 93] on label "empty space." at bounding box center [165, 90] width 249 height 13
click at [186, 133] on button "Iesniegt" at bounding box center [165, 135] width 47 height 11
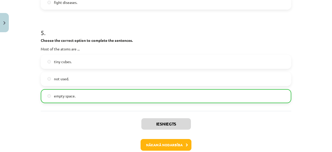
scroll to position [550, 0]
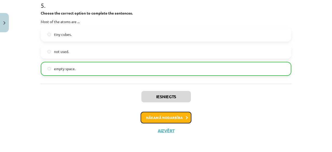
click at [179, 119] on button "Nākamā nodarbība" at bounding box center [166, 118] width 51 height 12
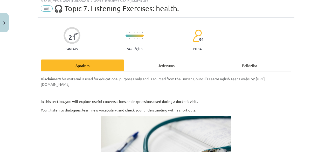
scroll to position [13, 0]
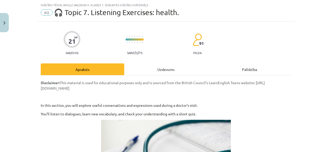
click at [164, 69] on div "Uzdevums" at bounding box center [166, 69] width 84 height 12
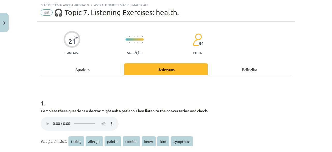
click at [287, 62] on div "21 XP Saņemsi Sarežģīts 91 pilda Apraksts Uzdevums Palīdzība 1 . Complete these…" at bounding box center [166, 124] width 257 height 204
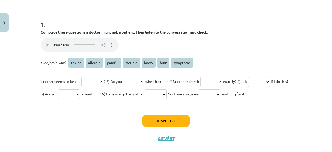
scroll to position [92, 0]
click at [90, 80] on select "****** ******** ******* ******* **** **** ********" at bounding box center [92, 82] width 22 height 10
select select "*******"
click at [81, 77] on select "****** ******** ******* ******* **** **** ********" at bounding box center [92, 82] width 22 height 10
click at [80, 95] on select "****** ******** ******* ******* **** **** ********" at bounding box center [69, 94] width 22 height 10
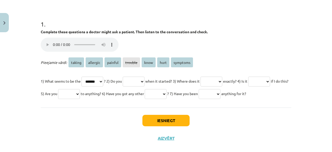
select select "********"
click at [80, 89] on select "****** ******** ******* ******* **** **** ********" at bounding box center [69, 94] width 22 height 10
click at [140, 80] on select "****** ******** ******* ******* **** **** ********" at bounding box center [134, 82] width 22 height 10
select select "****"
click at [128, 77] on select "****** ******** ******* ******* **** **** ********" at bounding box center [134, 82] width 22 height 10
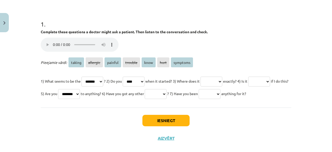
click at [222, 82] on select "****** ******** ******* ******* **** **** ********" at bounding box center [211, 82] width 22 height 10
select select "********"
click at [214, 77] on select "****** ******** ******* ******* **** **** ********" at bounding box center [211, 82] width 22 height 10
drag, startPoint x: 234, startPoint y: 84, endPoint x: 221, endPoint y: 132, distance: 49.5
click at [221, 132] on div "Iesniegt Aizvērt" at bounding box center [166, 125] width 251 height 36
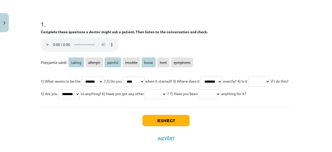
click at [166, 95] on select "****** ******** ******* ******* **** **** ********" at bounding box center [156, 94] width 22 height 10
select select "****"
click at [166, 89] on select "****** ******** ******* ******* **** **** ********" at bounding box center [156, 94] width 22 height 10
click at [248, 86] on select "****** ******** ******* ******* **** **** ********" at bounding box center [259, 82] width 22 height 10
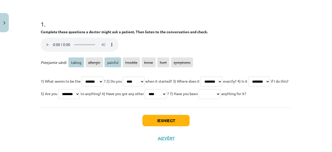
click at [248, 86] on select "****** ******** ******* ******* **** **** ********" at bounding box center [259, 82] width 22 height 10
select select "******"
click at [248, 86] on select "****** ******** ******* ******* **** **** ********" at bounding box center [259, 82] width 22 height 10
click at [199, 99] on select "****** ******** ******* ******* **** **** ********" at bounding box center [210, 94] width 22 height 10
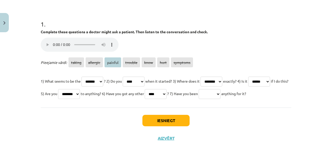
click at [199, 99] on select "****** ******** ******* ******* **** **** ********" at bounding box center [210, 94] width 22 height 10
select select "*******"
click at [199, 99] on select "****** ******** ******* ******* **** **** ********" at bounding box center [210, 94] width 22 height 10
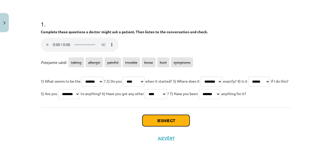
click at [151, 126] on button "Iesniegt" at bounding box center [165, 120] width 47 height 11
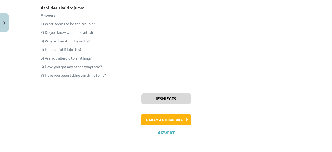
scroll to position [212, 0]
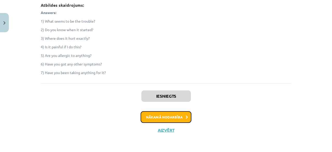
click at [171, 117] on button "Nākamā nodarbība" at bounding box center [166, 117] width 51 height 12
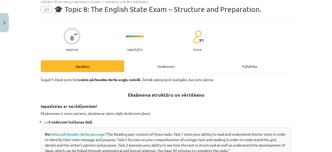
scroll to position [13, 0]
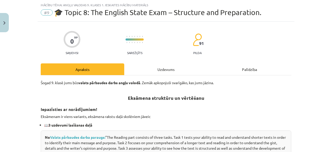
click at [165, 68] on div "Uzdevums" at bounding box center [166, 69] width 84 height 12
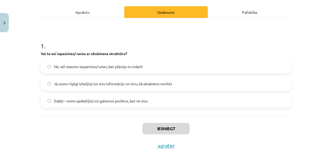
scroll to position [75, 0]
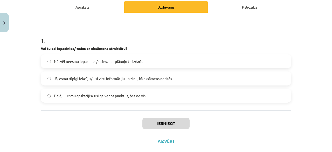
click at [249, 80] on label "Jā, esmu rūpīgi izlasījis/-usi visu informāciju un zinu, kā eksāmens noritēs" at bounding box center [165, 78] width 249 height 13
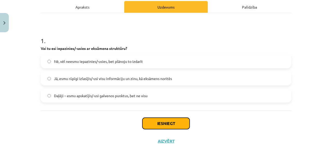
click at [163, 121] on button "Iesniegt" at bounding box center [165, 122] width 47 height 11
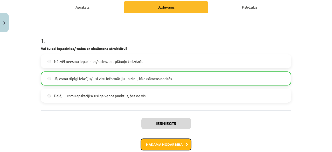
click at [161, 142] on button "Nākamā nodarbība" at bounding box center [166, 144] width 51 height 12
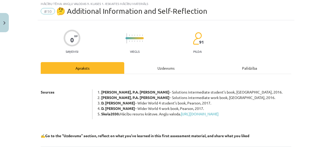
scroll to position [13, 0]
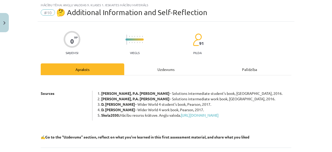
click at [160, 66] on div "Uzdevums" at bounding box center [166, 69] width 84 height 12
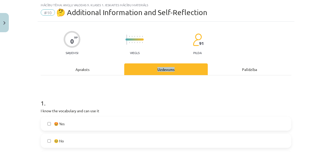
click at [160, 66] on div "Uzdevums" at bounding box center [166, 69] width 84 height 12
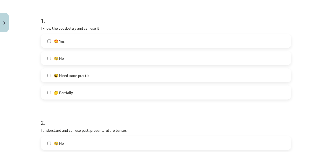
scroll to position [97, 0]
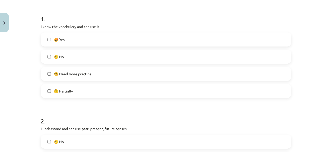
click at [272, 41] on label "🤩 Yes" at bounding box center [165, 39] width 249 height 13
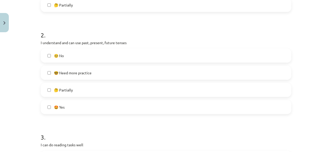
scroll to position [192, 0]
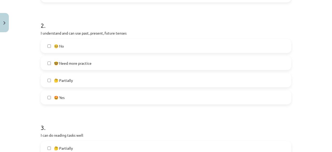
click at [280, 93] on label "🤩 Yes" at bounding box center [165, 97] width 249 height 13
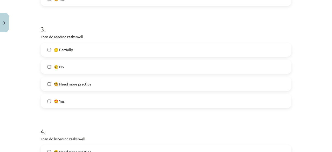
scroll to position [290, 0]
click at [283, 103] on label "🤩 Yes" at bounding box center [165, 101] width 249 height 13
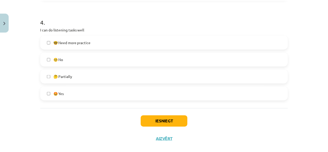
scroll to position [398, 0]
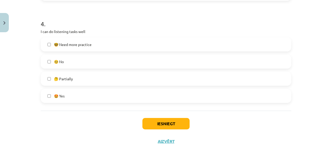
click at [260, 95] on label "🤩 Yes" at bounding box center [165, 95] width 249 height 13
click at [172, 127] on button "Iesniegt" at bounding box center [165, 123] width 47 height 11
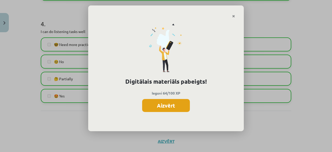
click at [169, 104] on button "Aizvērt" at bounding box center [166, 105] width 48 height 13
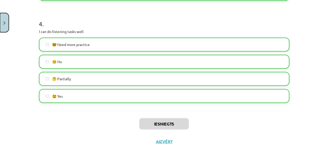
click at [4, 23] on img "Close" at bounding box center [4, 22] width 2 height 3
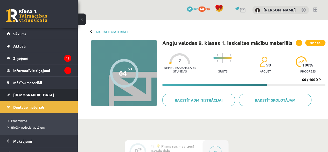
click at [17, 92] on link "[DEMOGRAPHIC_DATA]" at bounding box center [39, 95] width 65 height 12
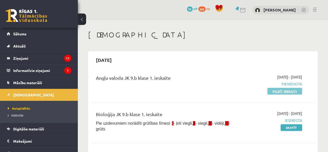
click at [290, 91] on link "Pildīt ieskaiti" at bounding box center [284, 91] width 35 height 7
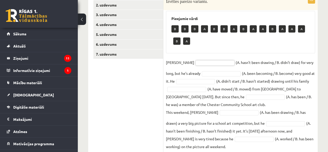
scroll to position [103, 0]
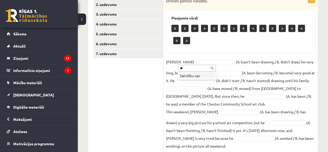
type input "*"
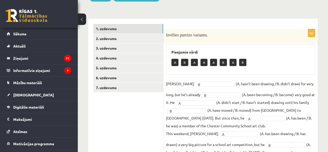
scroll to position [52, 0]
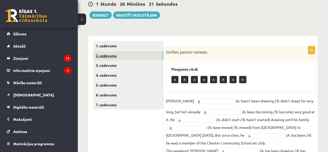
click at [141, 51] on link "2. uzdevums" at bounding box center [128, 56] width 70 height 10
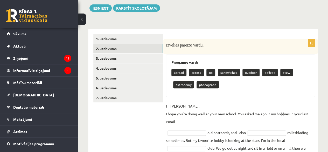
scroll to position [58, 0]
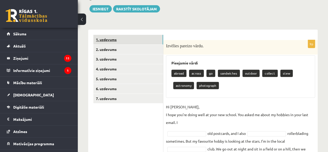
click at [133, 40] on link "1. uzdevums" at bounding box center [128, 40] width 70 height 10
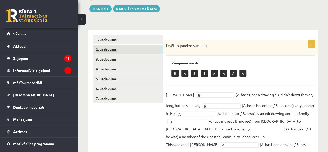
click at [131, 46] on link "2. uzdevums" at bounding box center [128, 50] width 70 height 10
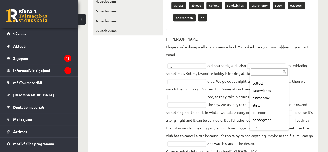
scroll to position [21, 0]
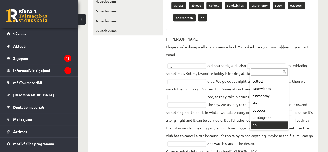
click at [260, 128] on div "... across abroad collect sandwiches astronomy stew outdoor photograph go" at bounding box center [269, 98] width 39 height 62
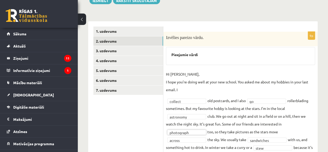
scroll to position [67, 0]
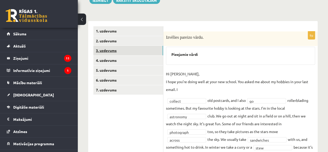
click at [141, 51] on link "3. uzdevums" at bounding box center [128, 51] width 70 height 10
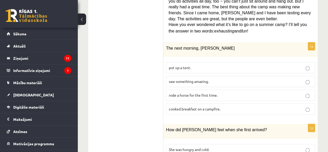
scroll to position [274, 0]
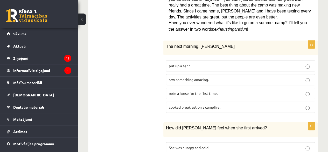
click at [284, 104] on p "cooked breakfast on a campfire." at bounding box center [240, 106] width 143 height 5
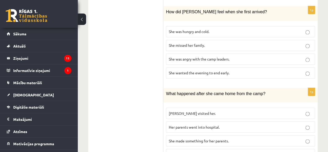
scroll to position [391, 0]
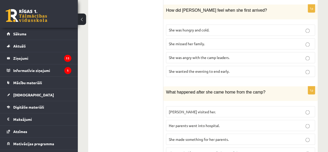
click at [274, 55] on p "She was angry with the camp leaders." at bounding box center [240, 57] width 143 height 5
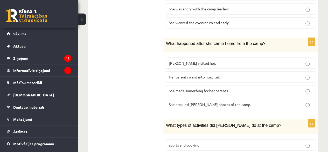
scroll to position [449, 0]
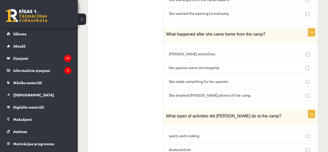
click at [262, 65] on p "Her parents went into hospital." at bounding box center [240, 67] width 143 height 5
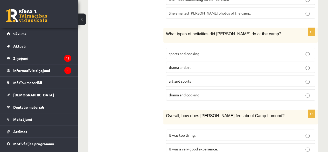
scroll to position [529, 0]
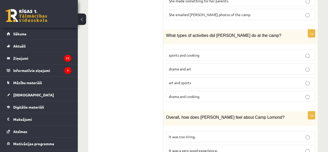
click at [267, 91] on label "drama and cooking" at bounding box center [240, 96] width 149 height 11
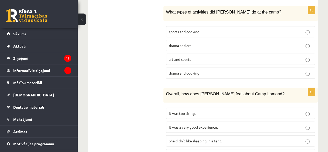
click at [287, 151] on p "It helped her to become a friendlier person." at bounding box center [240, 154] width 143 height 5
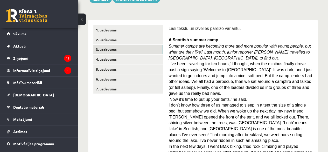
scroll to position [41, 0]
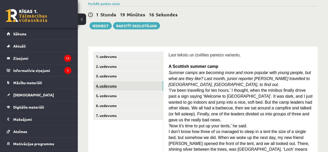
click at [134, 85] on link "4. uzdevums" at bounding box center [128, 86] width 70 height 10
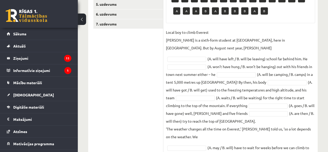
scroll to position [132, 0]
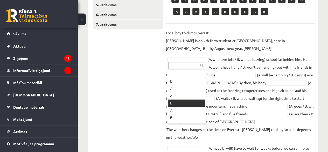
drag, startPoint x: 183, startPoint y: 105, endPoint x: 190, endPoint y: 101, distance: 7.9
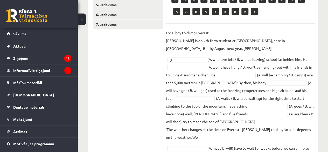
click at [190, 101] on fieldset "Local boy to climb Everest Nathan Short is a sixth-form student at Pittville Co…" at bounding box center [240, 110] width 149 height 162
click at [197, 62] on fieldset "Local boy to climb Everest Nathan Short is a sixth-form student at Pittville Co…" at bounding box center [240, 110] width 149 height 162
click at [232, 71] on fieldset "Local boy to climb Everest Nathan Short is a sixth-form student at Pittville Co…" at bounding box center [240, 110] width 149 height 162
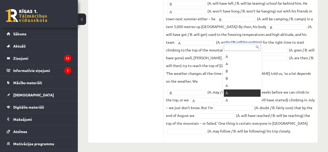
scroll to position [176, 0]
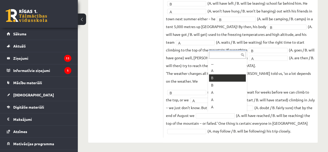
drag, startPoint x: 218, startPoint y: 85, endPoint x: 217, endPoint y: 80, distance: 5.0
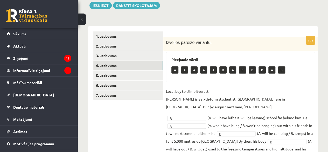
scroll to position [50, 0]
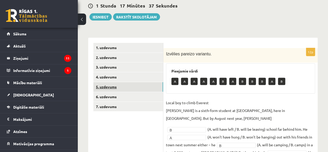
click at [147, 86] on link "5. uzdevums" at bounding box center [128, 87] width 70 height 10
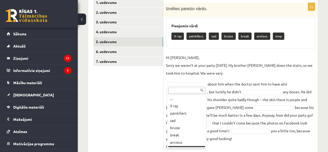
scroll to position [6, 0]
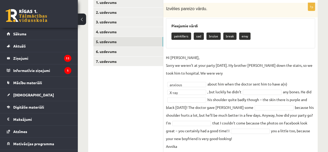
click at [269, 88] on fieldset "Hi Jenny, Sorry we weren’t at your party yesterday. My brother Kevin fell down …" at bounding box center [240, 101] width 149 height 96
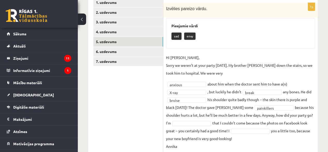
click at [200, 119] on fieldset "**********" at bounding box center [240, 101] width 149 height 96
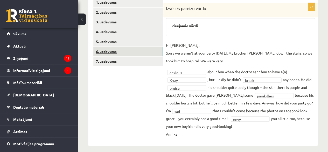
click at [121, 51] on link "6. uzdevums" at bounding box center [128, 52] width 70 height 10
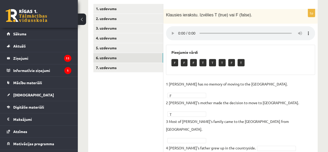
click at [266, 86] on fieldset "1 Lila has no memory of moving to the UK. F * 2 Lila's mother made the decision…" at bounding box center [240, 123] width 149 height 86
drag, startPoint x: 257, startPoint y: 73, endPoint x: 131, endPoint y: 57, distance: 126.8
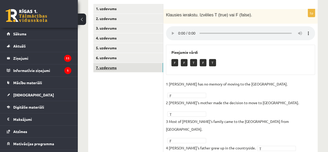
click at [128, 63] on link "7. uzdevums" at bounding box center [128, 68] width 70 height 10
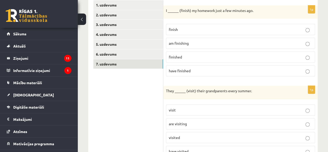
scroll to position [84, 0]
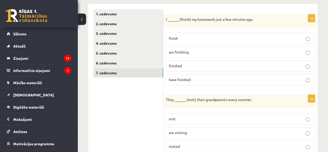
click at [300, 50] on p "am finishing" at bounding box center [240, 51] width 143 height 5
click at [281, 77] on p "have finished" at bounding box center [240, 79] width 143 height 5
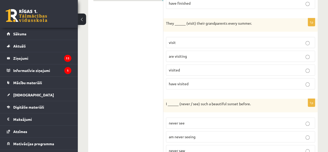
scroll to position [168, 0]
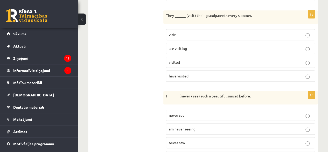
click at [296, 62] on p "visited" at bounding box center [240, 61] width 143 height 5
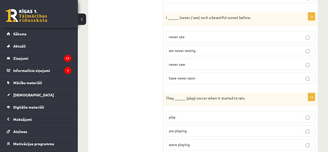
scroll to position [248, 0]
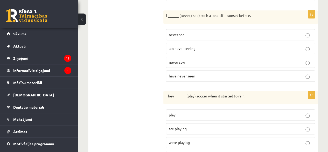
click at [276, 46] on p "am never seeing" at bounding box center [240, 48] width 143 height 5
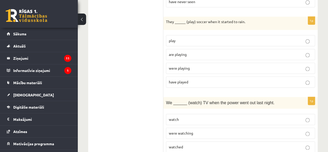
scroll to position [324, 0]
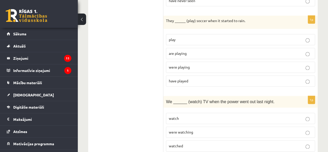
click at [278, 37] on p "play" at bounding box center [240, 39] width 143 height 5
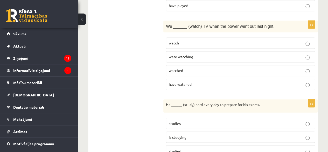
scroll to position [405, 0]
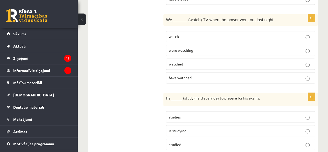
click at [251, 61] on p "watched" at bounding box center [240, 63] width 143 height 5
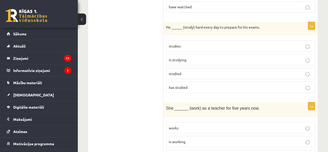
scroll to position [490, 0]
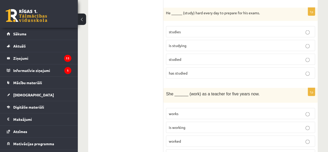
click at [265, 44] on label "is studying" at bounding box center [240, 45] width 149 height 11
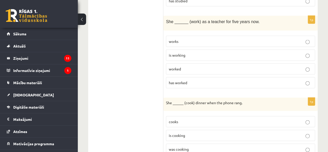
scroll to position [563, 0]
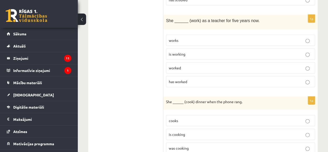
click at [261, 38] on p "works" at bounding box center [240, 40] width 143 height 5
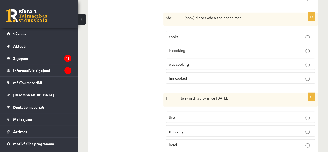
scroll to position [649, 0]
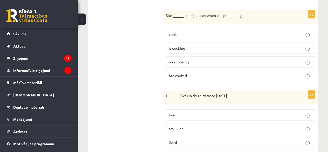
click at [268, 70] on label "has cooked" at bounding box center [240, 75] width 149 height 11
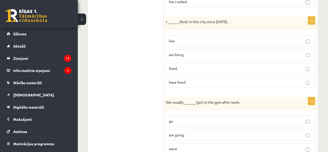
scroll to position [722, 0]
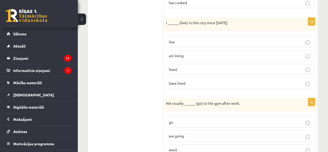
click at [272, 55] on fieldset "live am living lived have lived" at bounding box center [240, 62] width 149 height 57
click at [280, 53] on p "am living" at bounding box center [240, 55] width 143 height 5
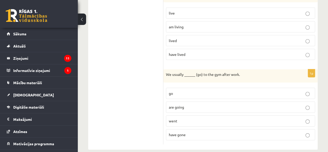
click at [285, 132] on p "have gone" at bounding box center [240, 134] width 143 height 5
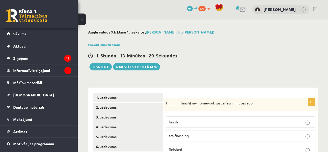
scroll to position [0, 0]
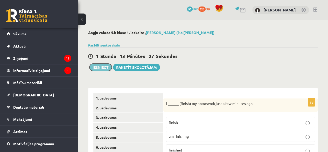
click at [99, 68] on button "Iesniegt" at bounding box center [100, 67] width 22 height 7
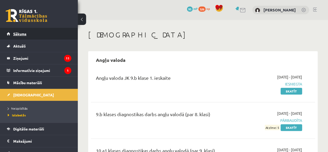
click at [29, 30] on link "Sākums" at bounding box center [39, 34] width 65 height 12
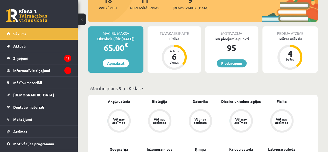
scroll to position [109, 0]
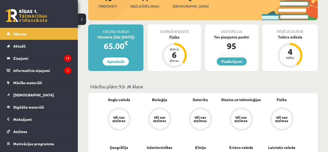
click at [174, 38] on div "Fizika" at bounding box center [174, 36] width 53 height 5
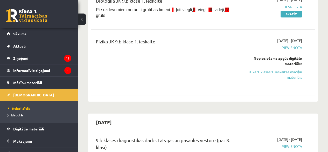
scroll to position [106, 0]
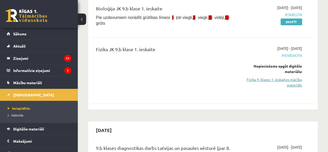
click at [298, 78] on link "Fizika 9. klases 1. ieskaites mācību materiāls" at bounding box center [271, 82] width 64 height 11
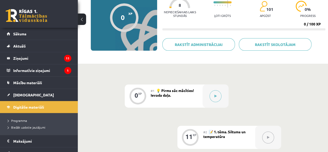
scroll to position [57, 0]
